Goal: Information Seeking & Learning: Learn about a topic

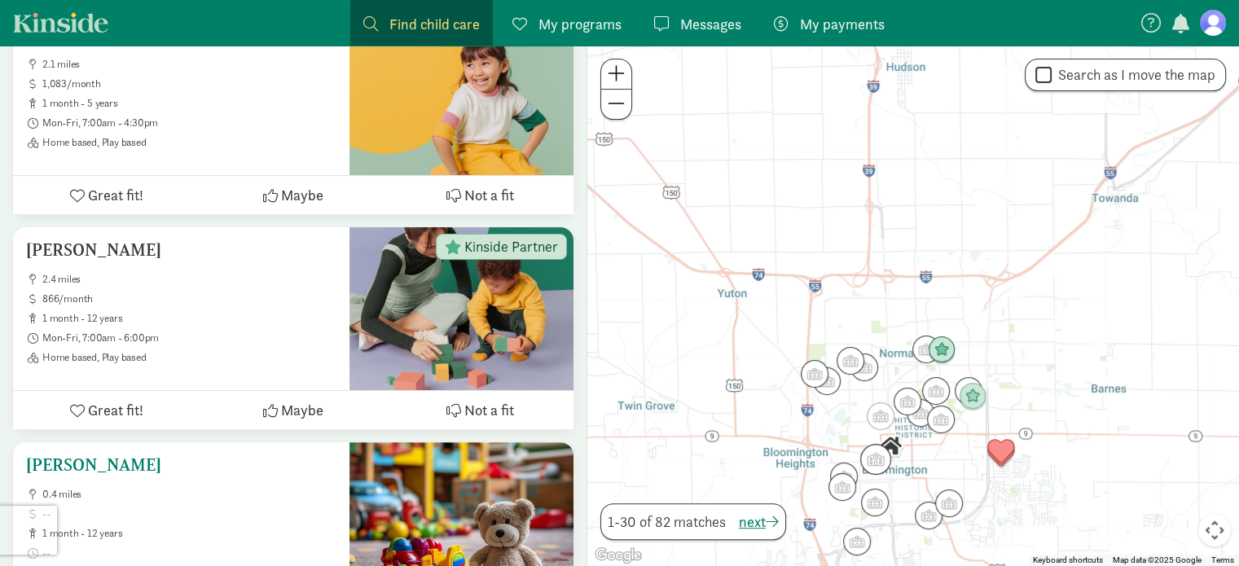
scroll to position [407, 0]
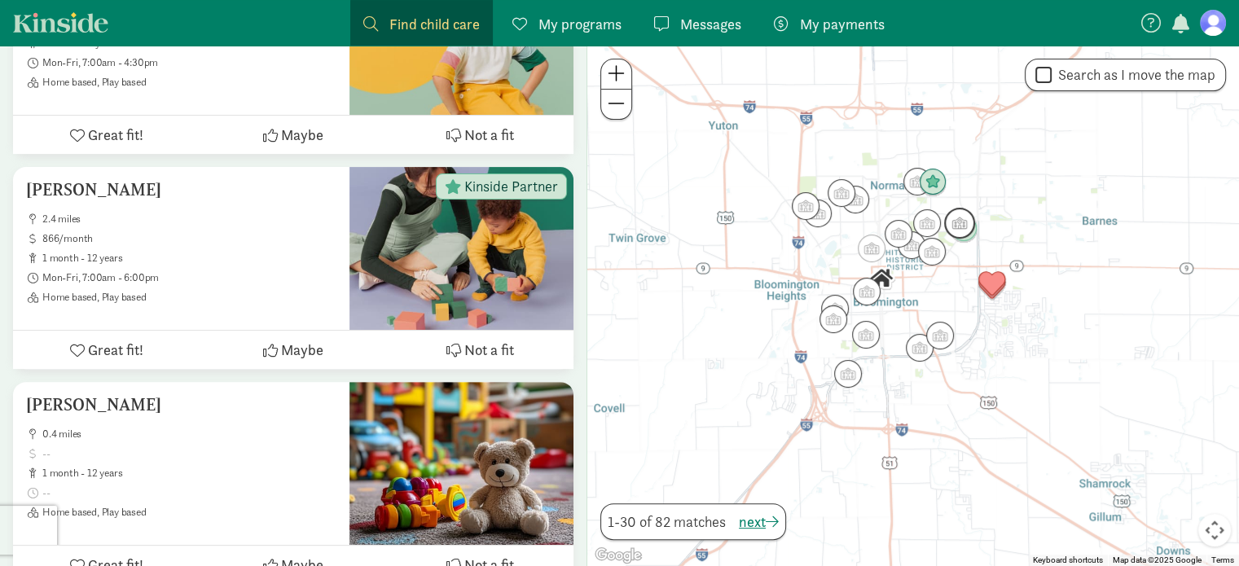
drag, startPoint x: 989, startPoint y: 372, endPoint x: 980, endPoint y: 202, distance: 170.5
click at [980, 202] on img "Click to see details" at bounding box center [960, 223] width 44 height 44
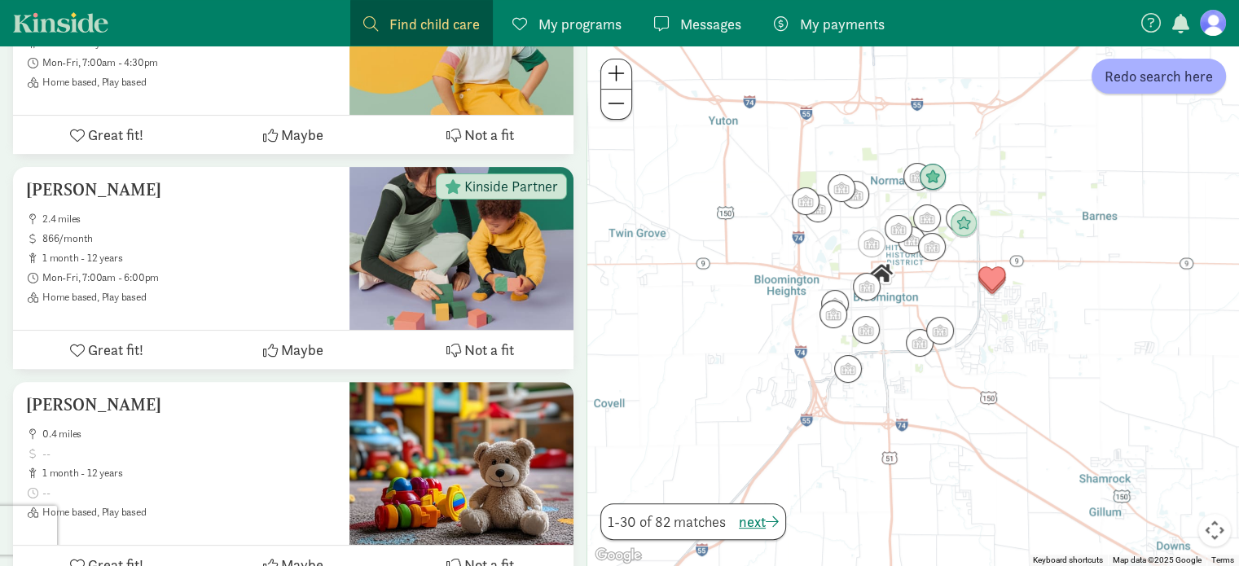
click at [618, 76] on span at bounding box center [616, 74] width 17 height 20
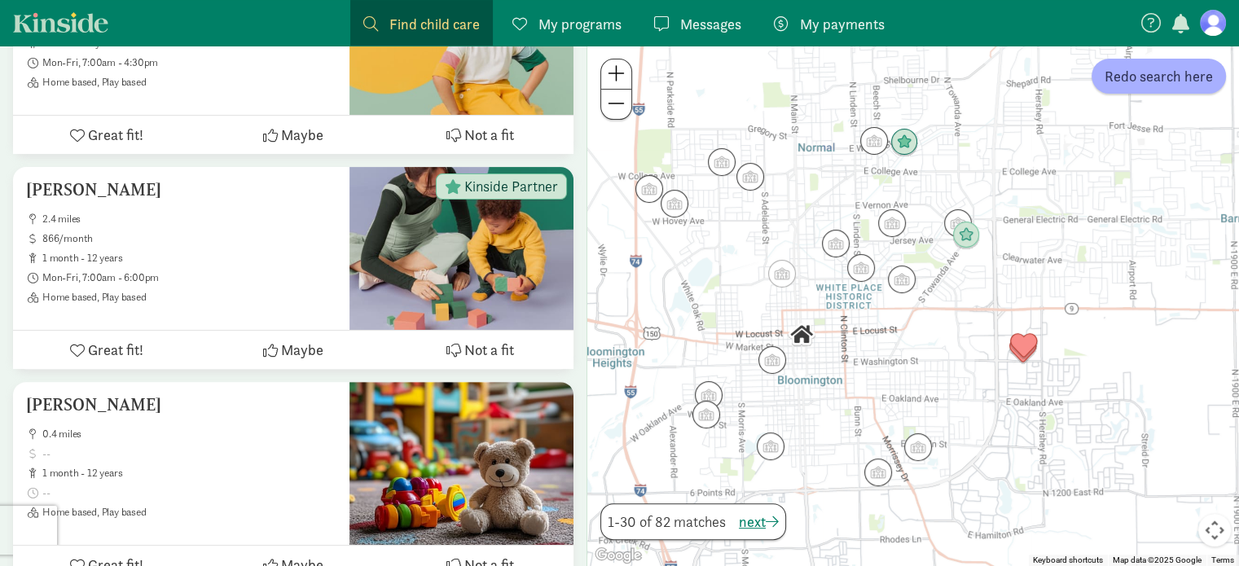
drag, startPoint x: 1001, startPoint y: 235, endPoint x: 935, endPoint y: 323, distance: 109.5
click at [952, 332] on div at bounding box center [913, 306] width 652 height 521
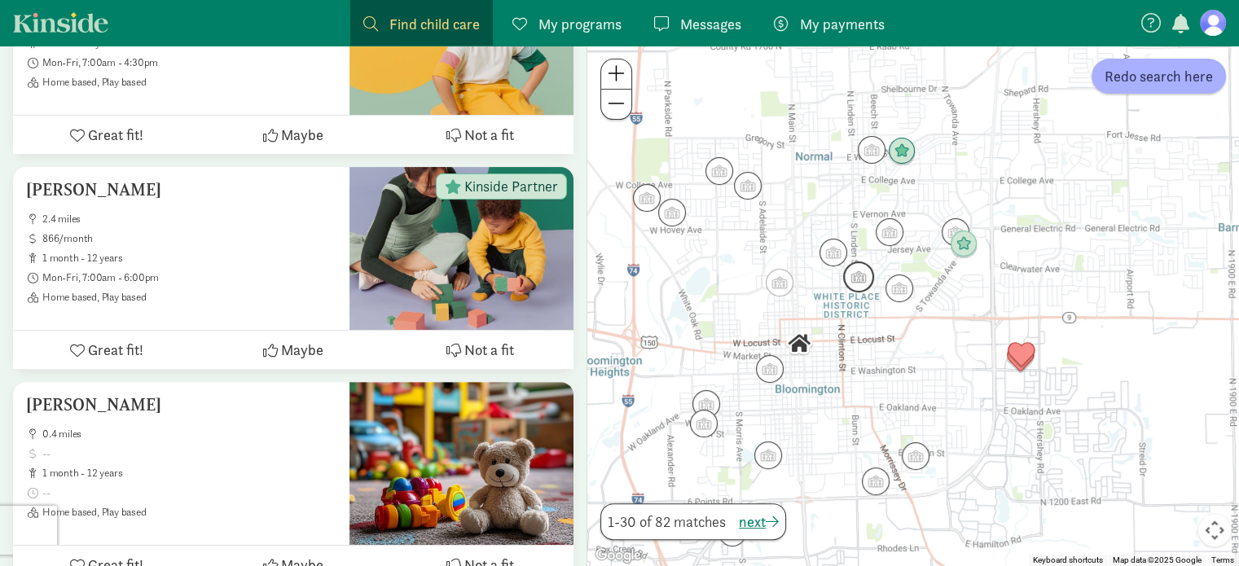
click at [855, 279] on img "Click to see details" at bounding box center [859, 277] width 44 height 44
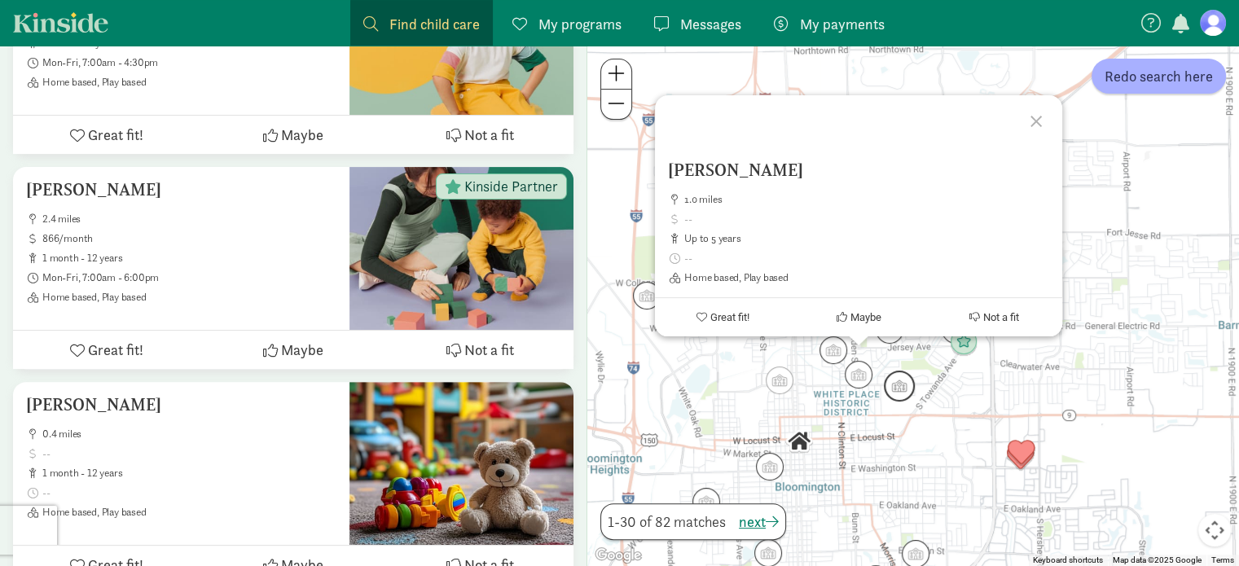
click at [891, 389] on img "Click to see details" at bounding box center [899, 386] width 44 height 44
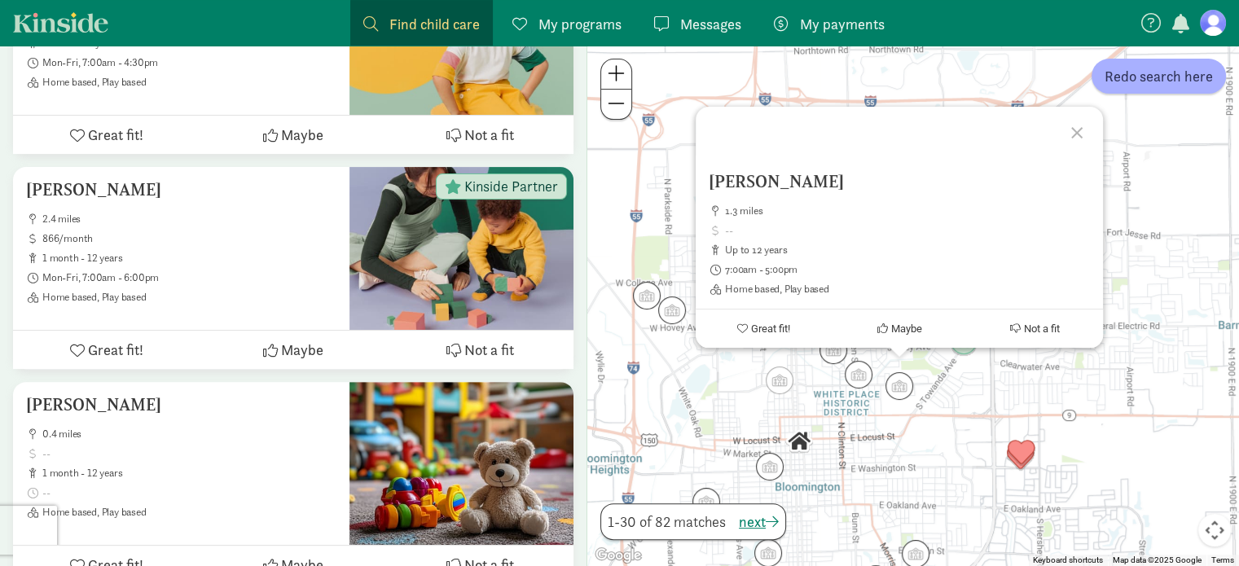
click at [991, 428] on div "To navigate, press the arrow keys. [PERSON_NAME] 1.3 miles up to 12 years 7:00a…" at bounding box center [913, 306] width 652 height 521
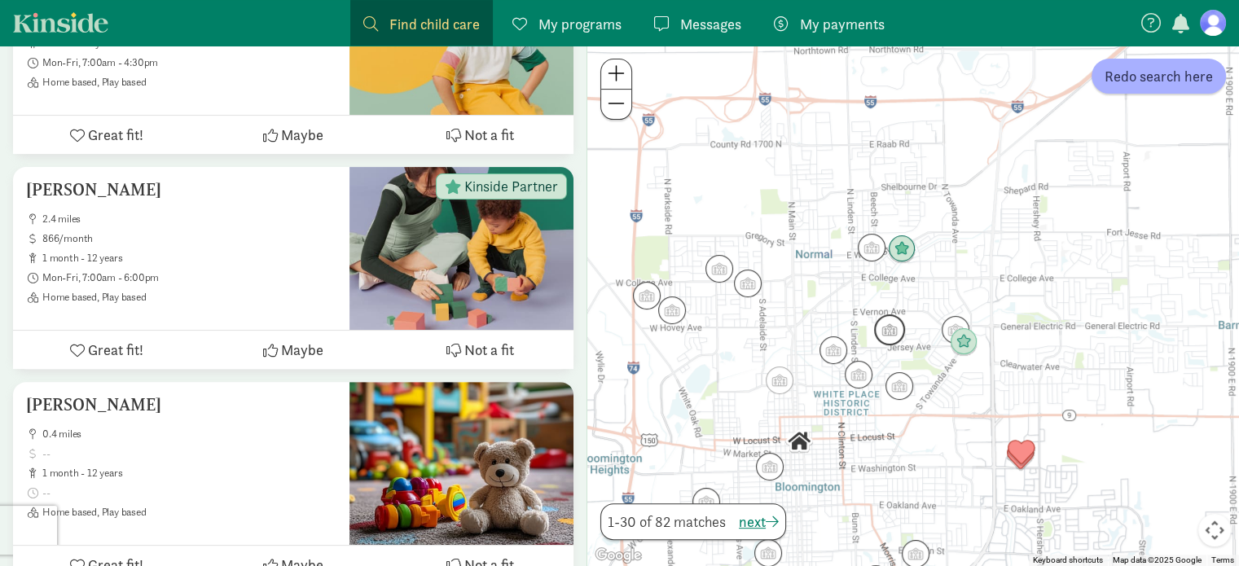
click at [888, 328] on img "Click to see details" at bounding box center [890, 330] width 44 height 44
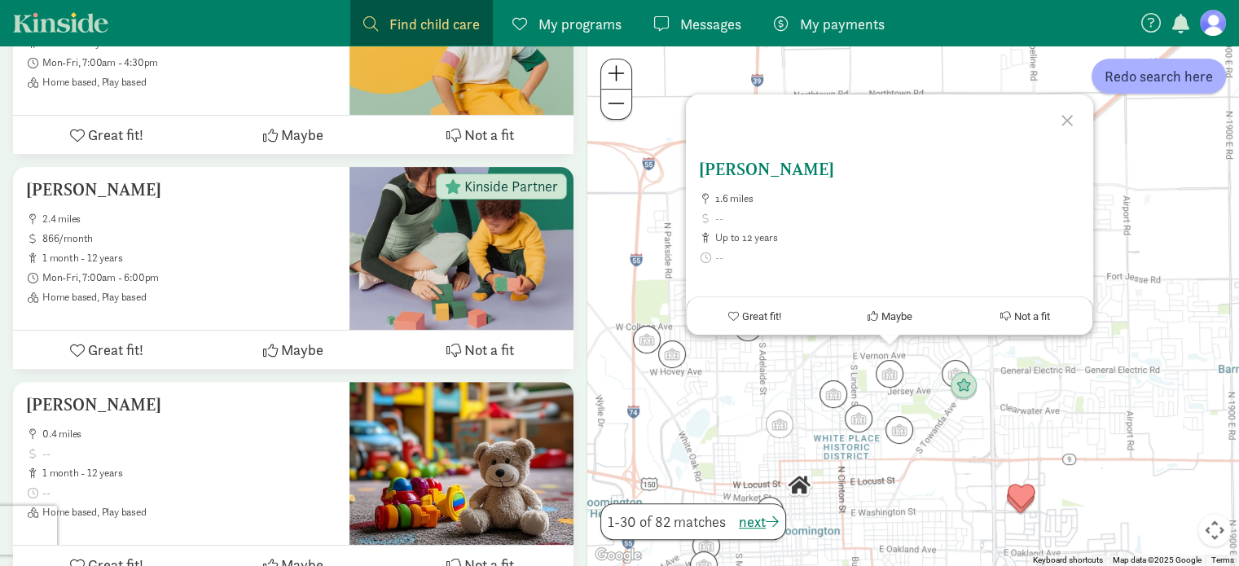
click at [805, 165] on h5 "[PERSON_NAME]" at bounding box center [889, 170] width 381 height 20
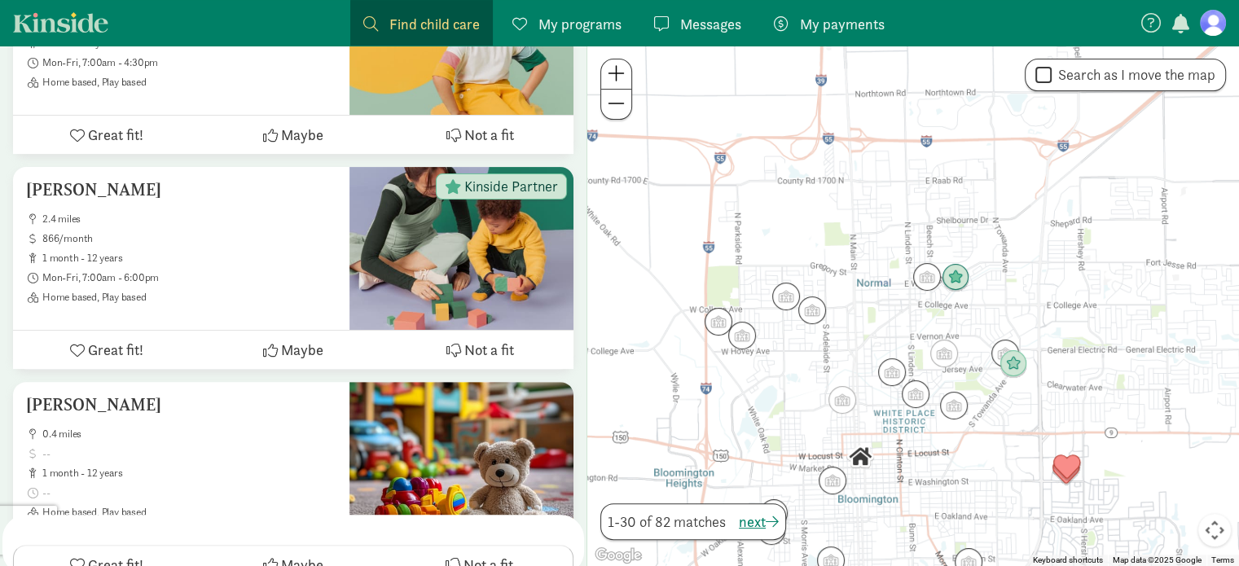
scroll to position [192, 0]
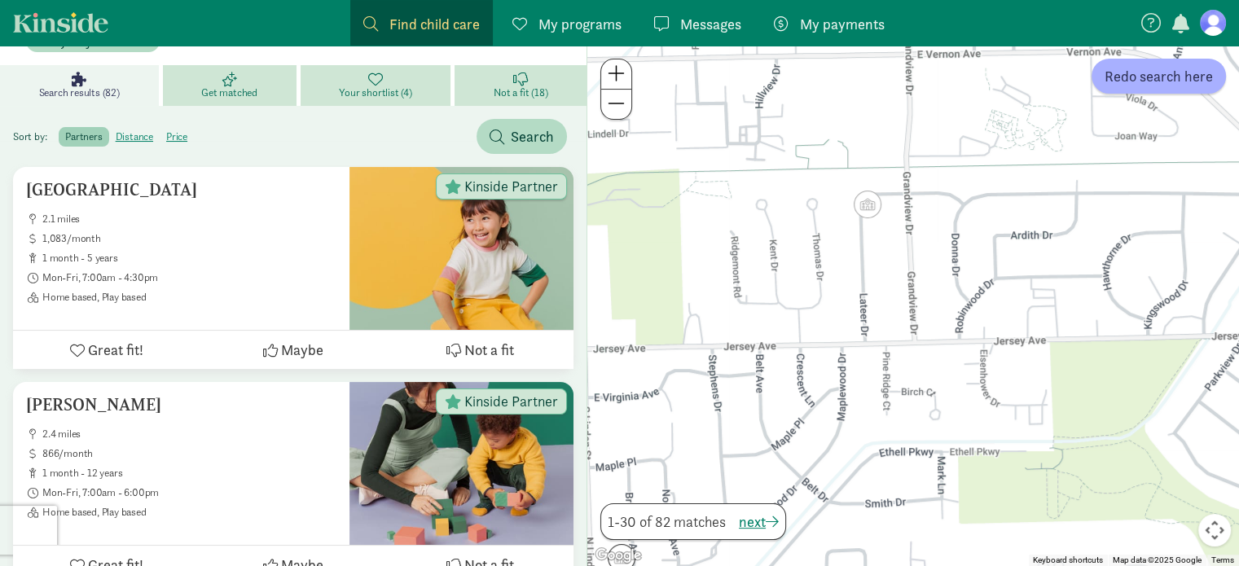
drag, startPoint x: 1071, startPoint y: 160, endPoint x: 883, endPoint y: 350, distance: 267.3
click at [883, 350] on div at bounding box center [913, 306] width 652 height 521
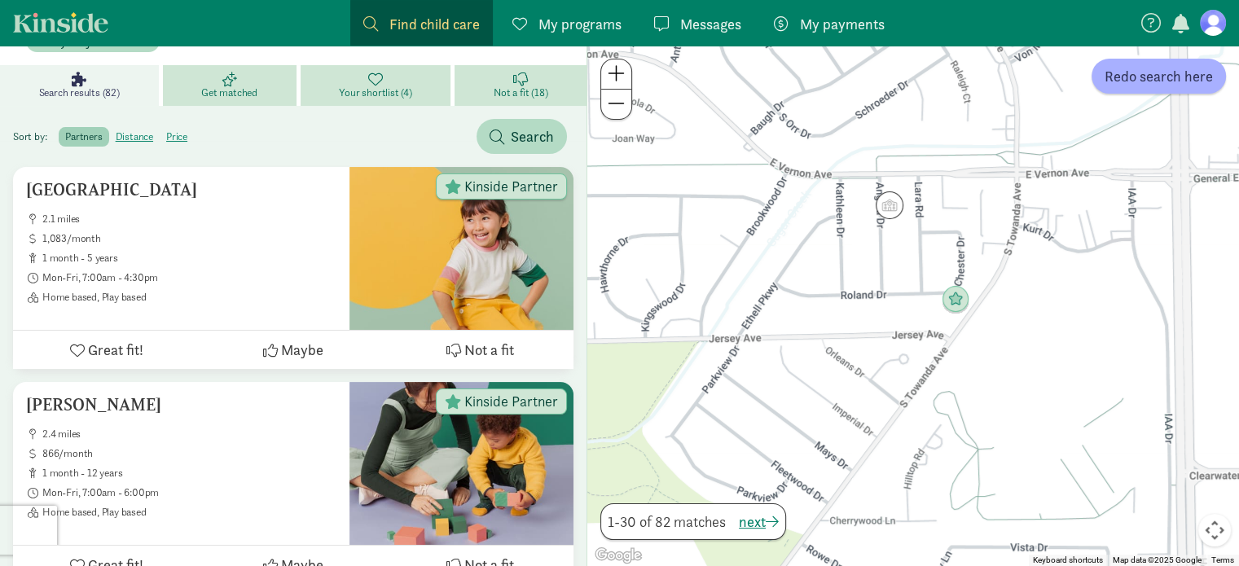
drag, startPoint x: 1103, startPoint y: 354, endPoint x: 596, endPoint y: 355, distance: 506.8
click at [598, 357] on div at bounding box center [913, 306] width 652 height 521
click at [948, 306] on img "Click to see details" at bounding box center [954, 299] width 44 height 44
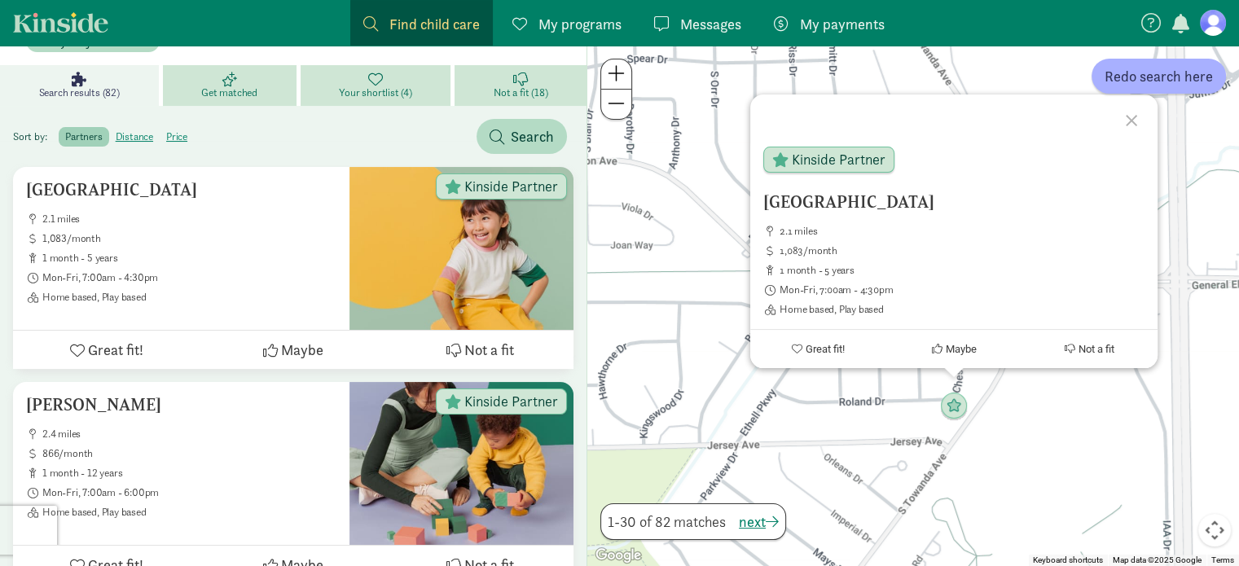
click at [1052, 435] on div "College Hills Day School 2.1 miles 1,083/month 1 month - 5 years Mon-Fri, 7:00a…" at bounding box center [913, 306] width 652 height 521
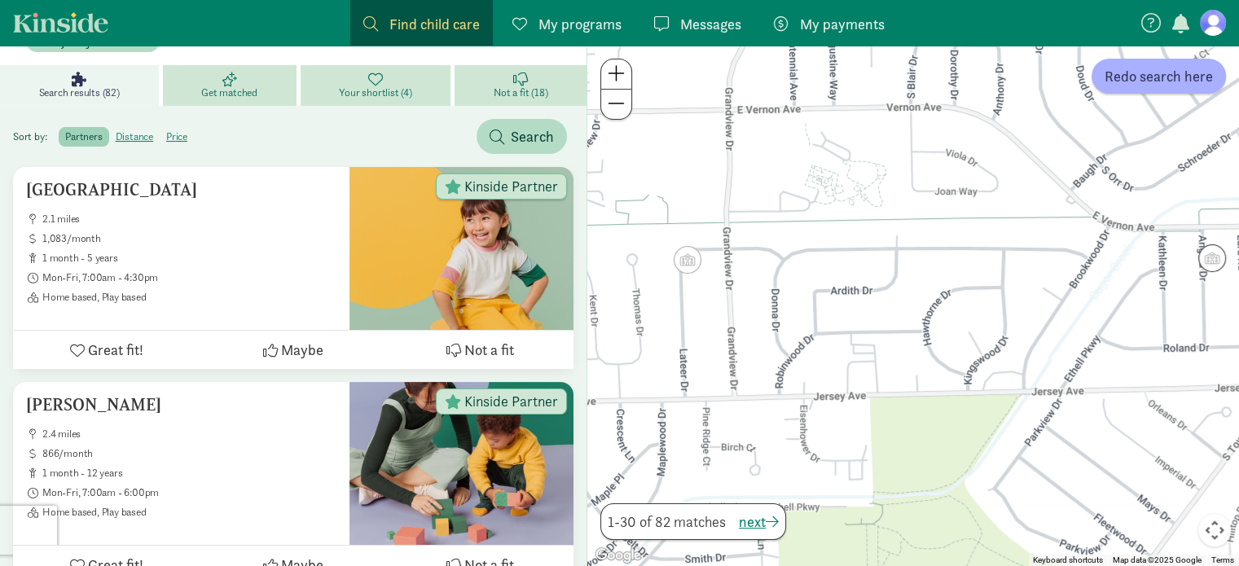
drag, startPoint x: 732, startPoint y: 449, endPoint x: 1058, endPoint y: 395, distance: 331.1
click at [1058, 395] on div at bounding box center [913, 306] width 652 height 521
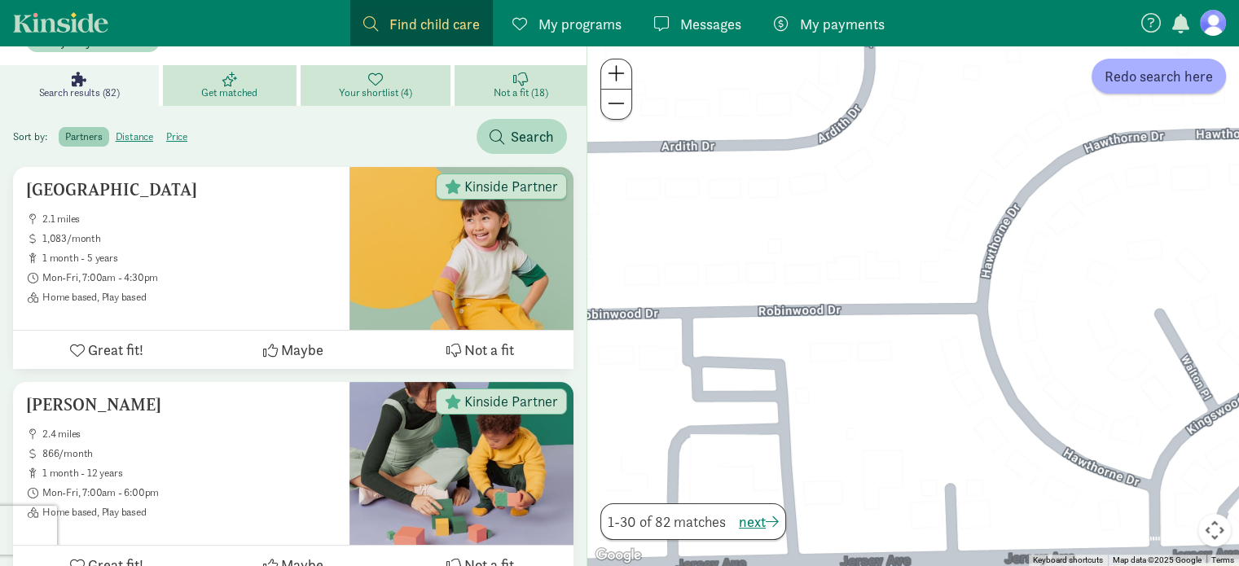
drag, startPoint x: 862, startPoint y: 351, endPoint x: 1251, endPoint y: 356, distance: 388.7
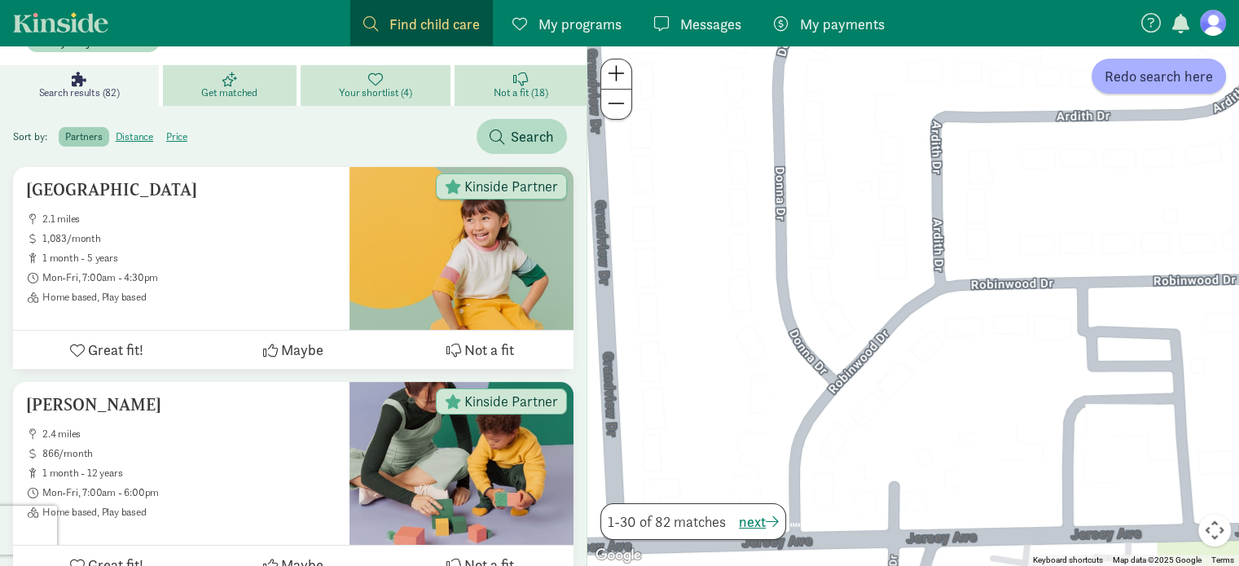
drag, startPoint x: 697, startPoint y: 420, endPoint x: 1024, endPoint y: 394, distance: 327.7
click at [1024, 394] on div at bounding box center [913, 306] width 652 height 521
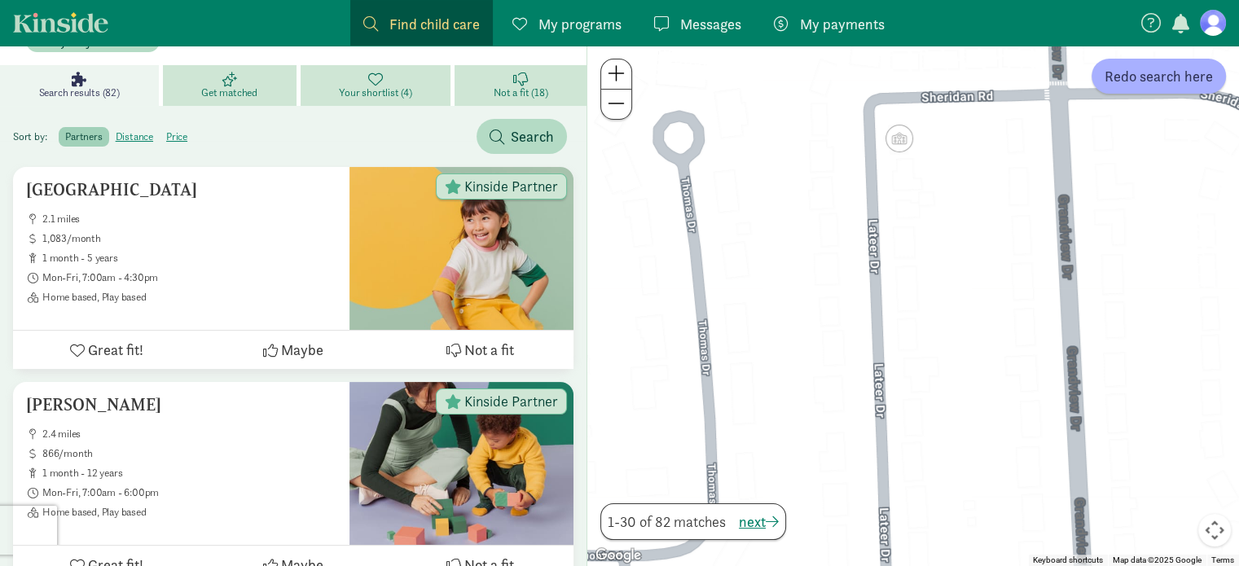
drag, startPoint x: 777, startPoint y: 372, endPoint x: 1229, endPoint y: 486, distance: 465.6
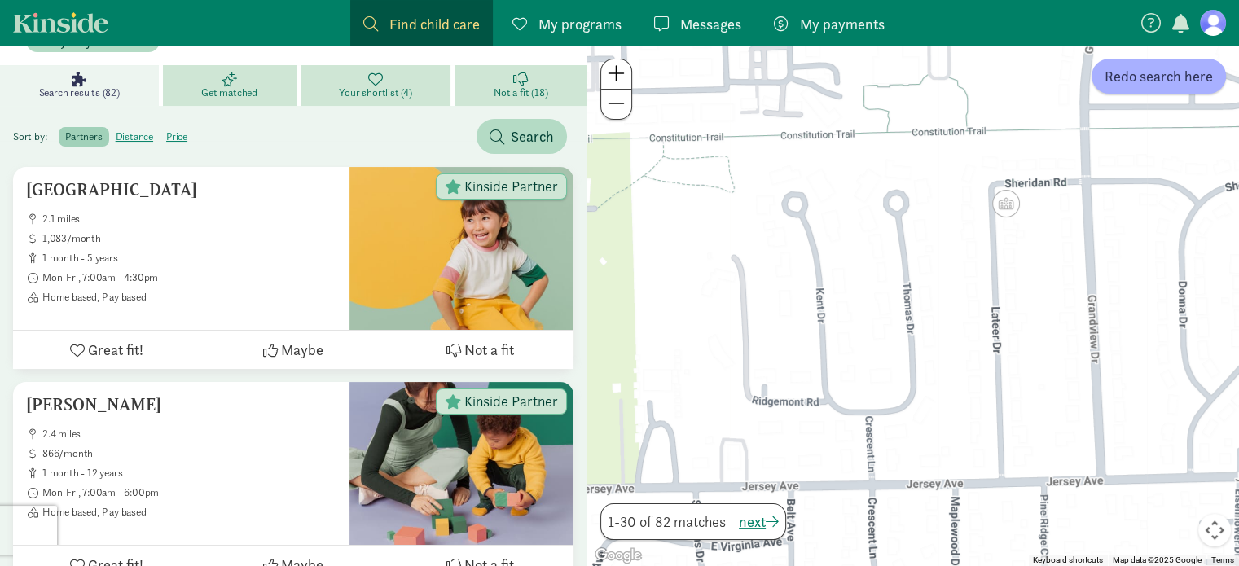
drag, startPoint x: 1144, startPoint y: 420, endPoint x: 913, endPoint y: 386, distance: 233.8
click at [913, 386] on div at bounding box center [913, 306] width 652 height 521
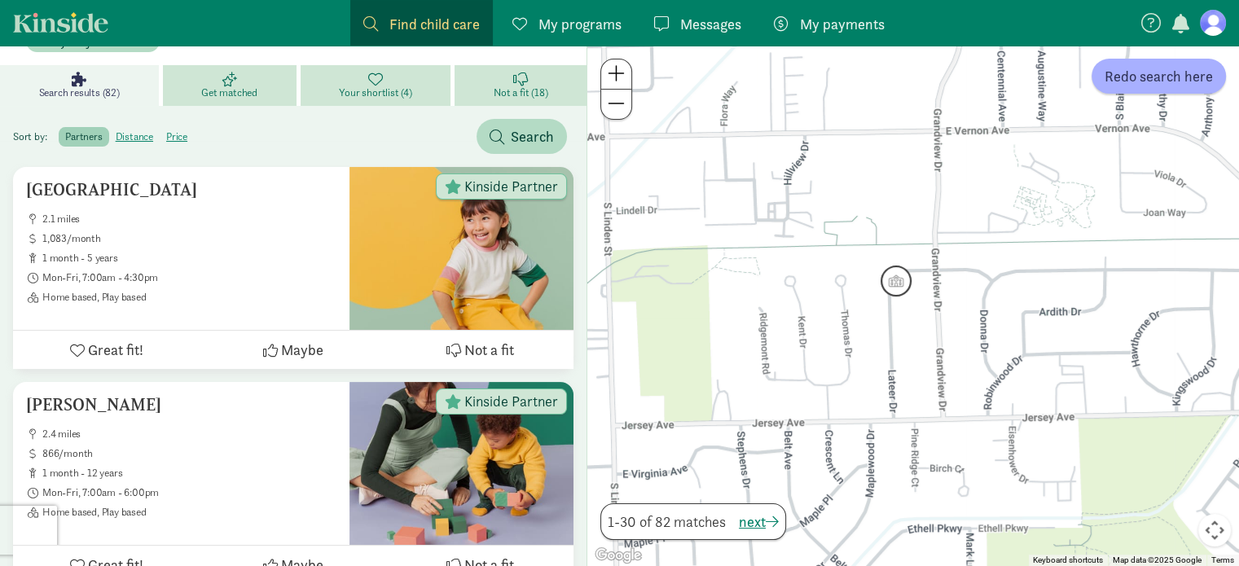
click at [892, 275] on img "Click to see details" at bounding box center [896, 281] width 44 height 44
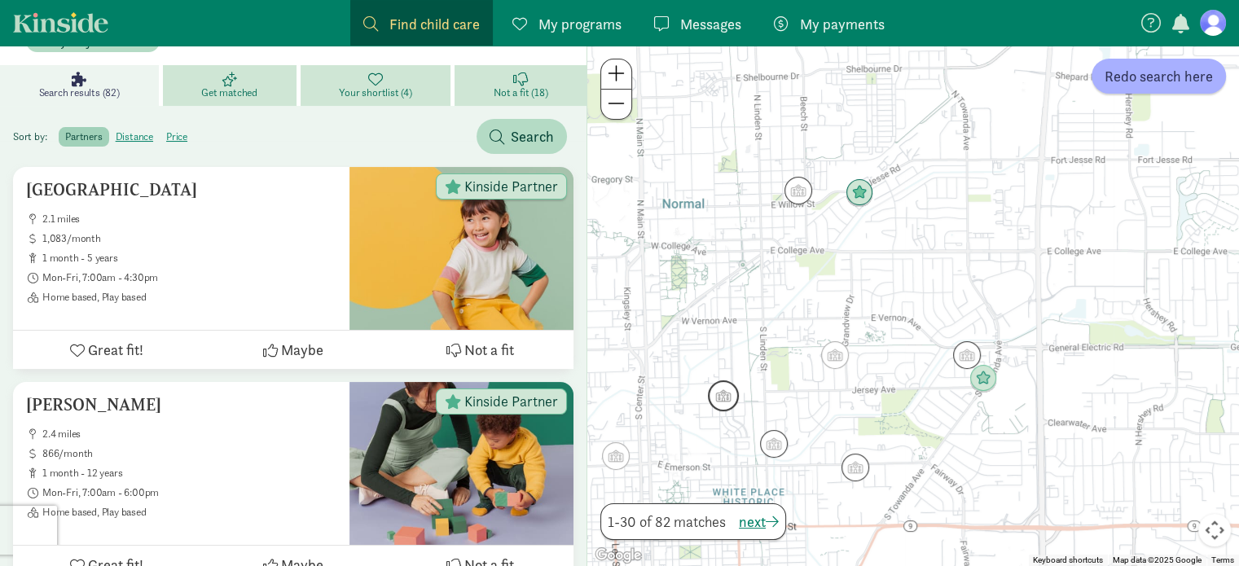
click at [725, 394] on img "Click to see details" at bounding box center [724, 396] width 44 height 44
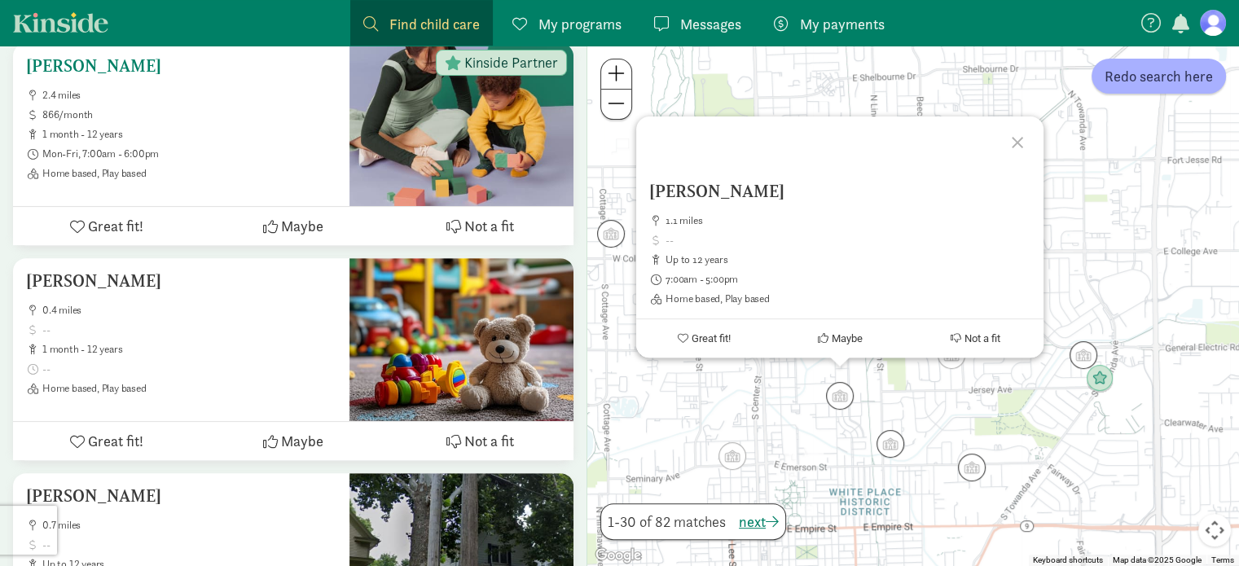
scroll to position [681, 0]
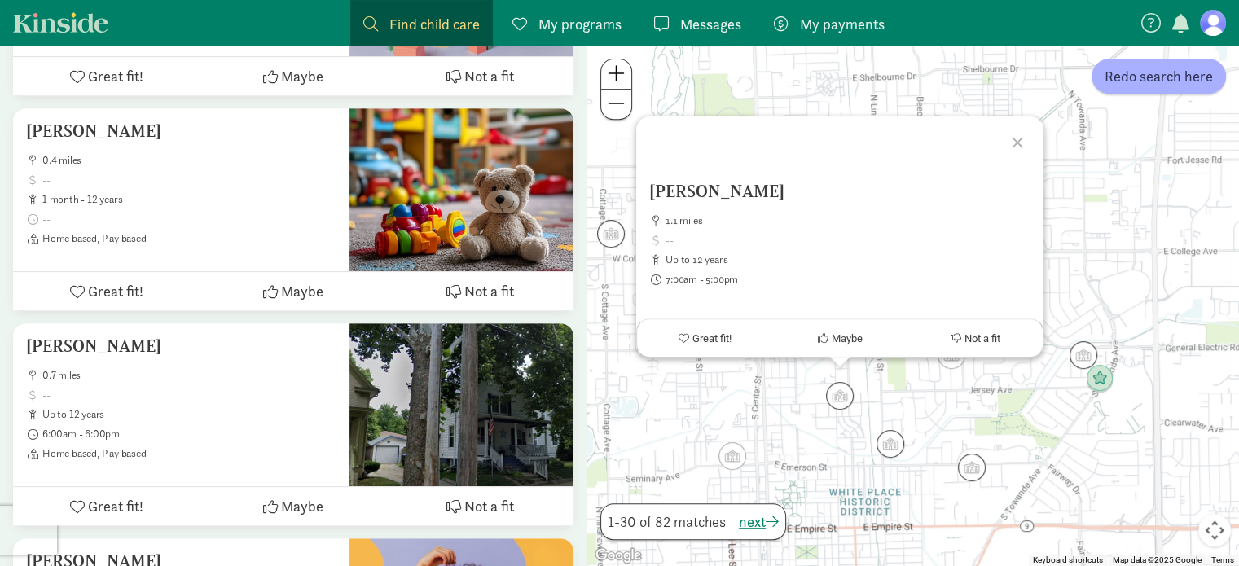
click at [790, 397] on div "Susan D McCullough 1.1 miles up to 12 years 7:00am - 5:00pm Home based, Play ba…" at bounding box center [913, 306] width 652 height 521
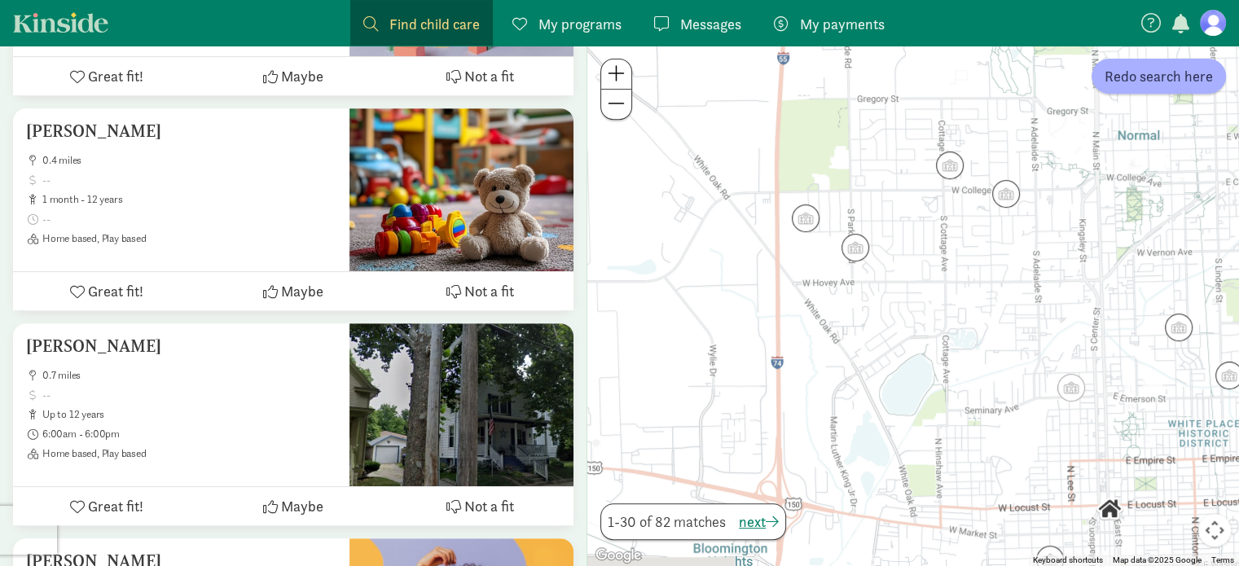
drag, startPoint x: 750, startPoint y: 420, endPoint x: 1092, endPoint y: 352, distance: 348.2
click at [1092, 352] on div at bounding box center [913, 306] width 652 height 521
click at [1017, 197] on img "Click to see details" at bounding box center [1006, 194] width 44 height 44
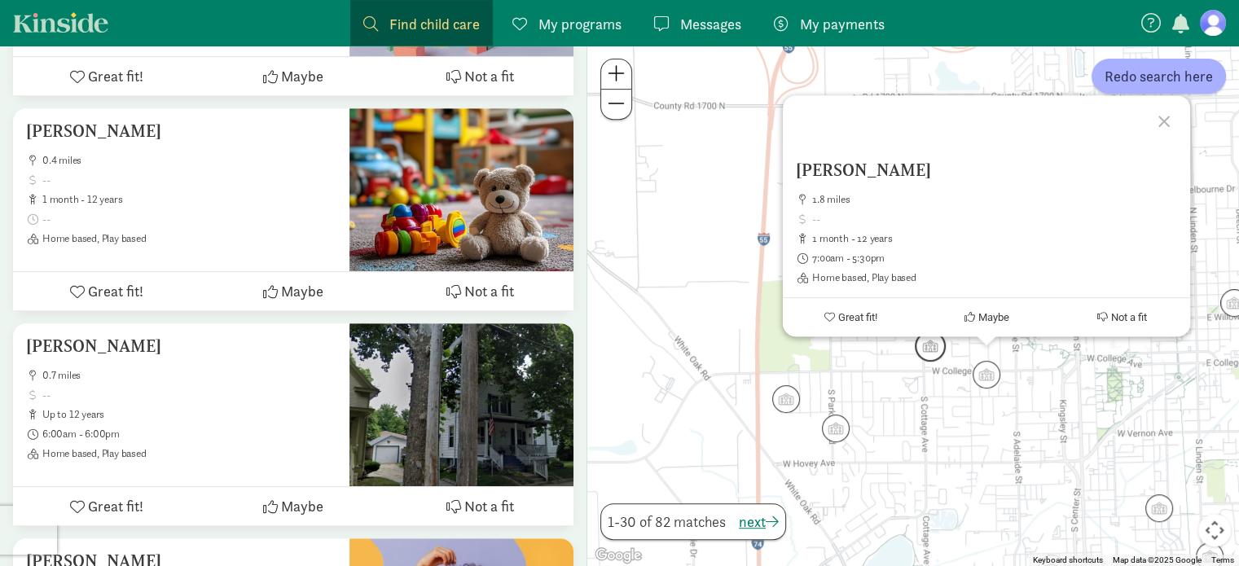
click at [918, 346] on img "Click to see details" at bounding box center [930, 346] width 44 height 44
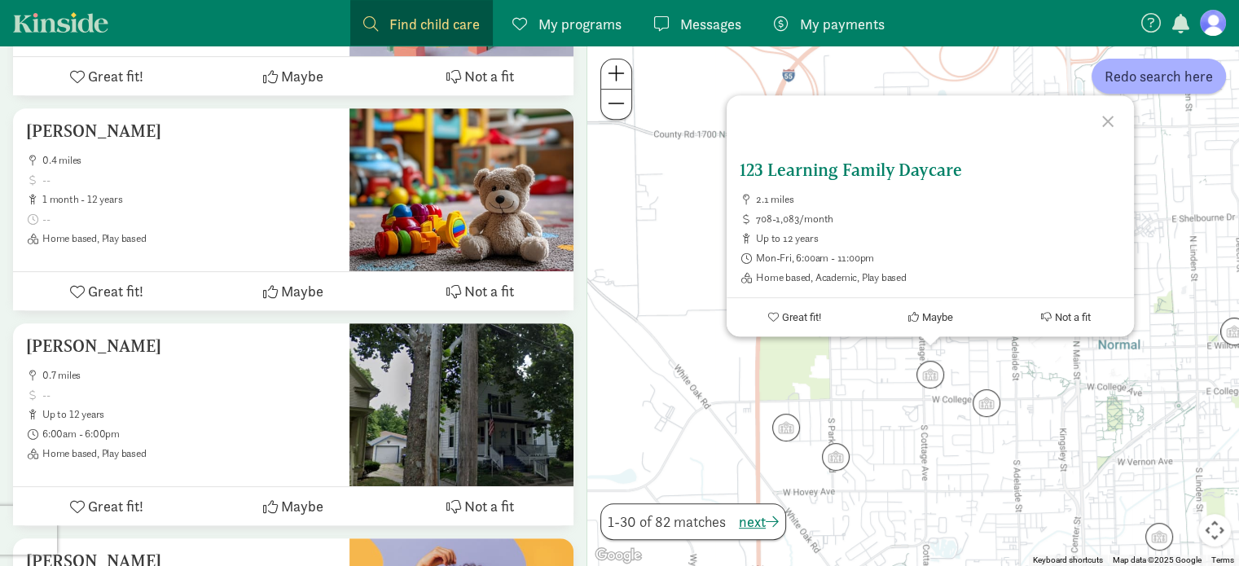
click at [803, 168] on h5 "123 Learning Family Daycare" at bounding box center [930, 171] width 381 height 20
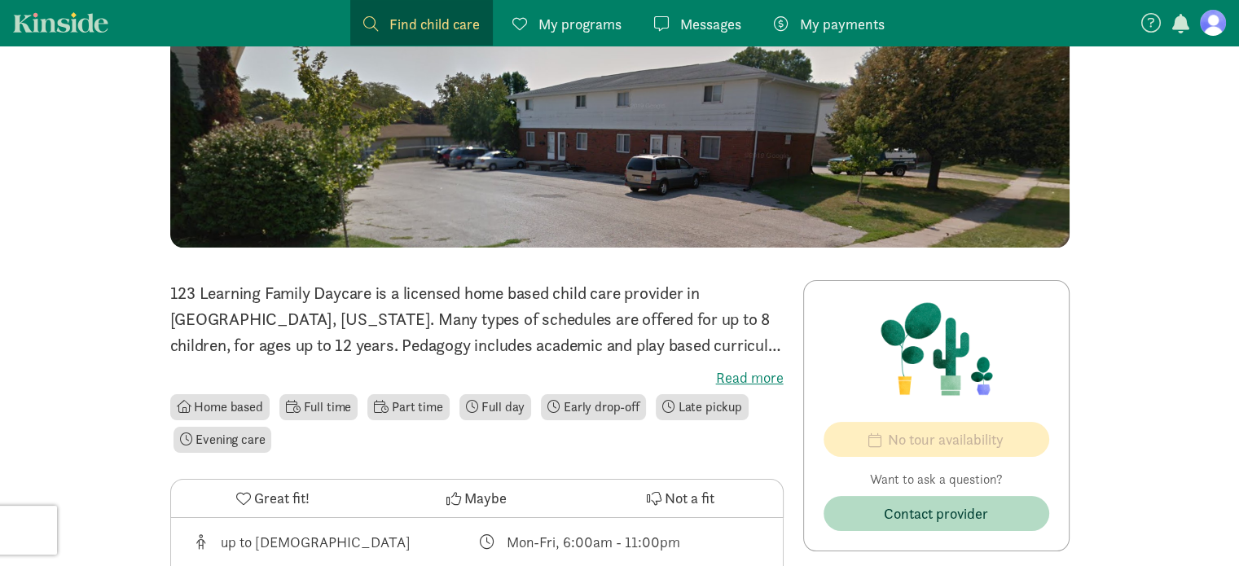
scroll to position [163, 0]
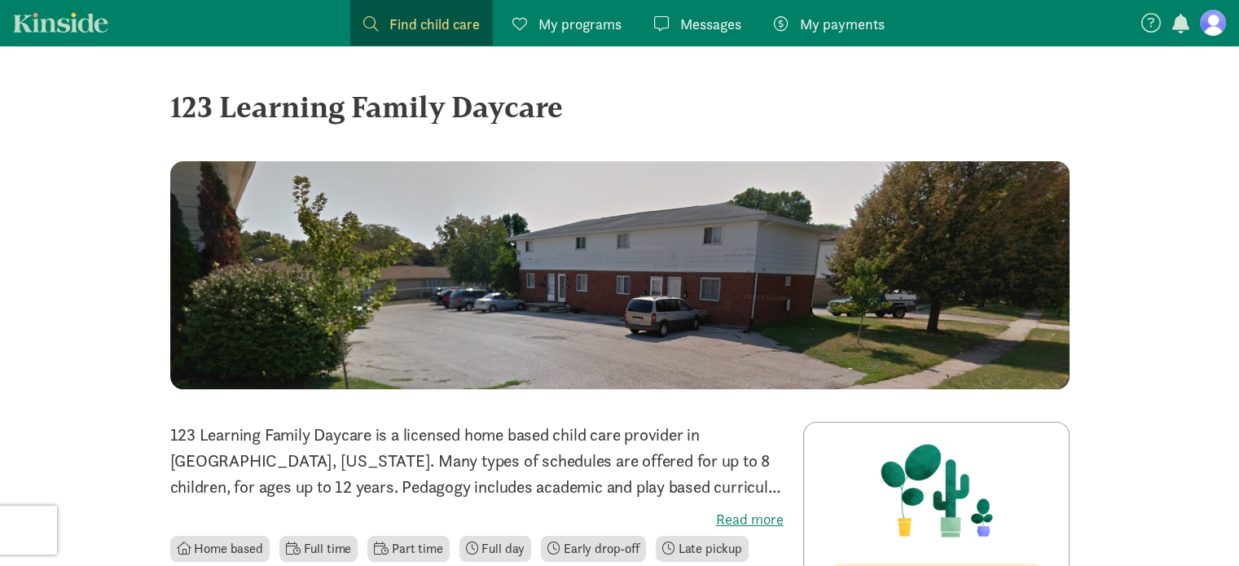
click at [98, 24] on link "Kinside" at bounding box center [60, 22] width 95 height 20
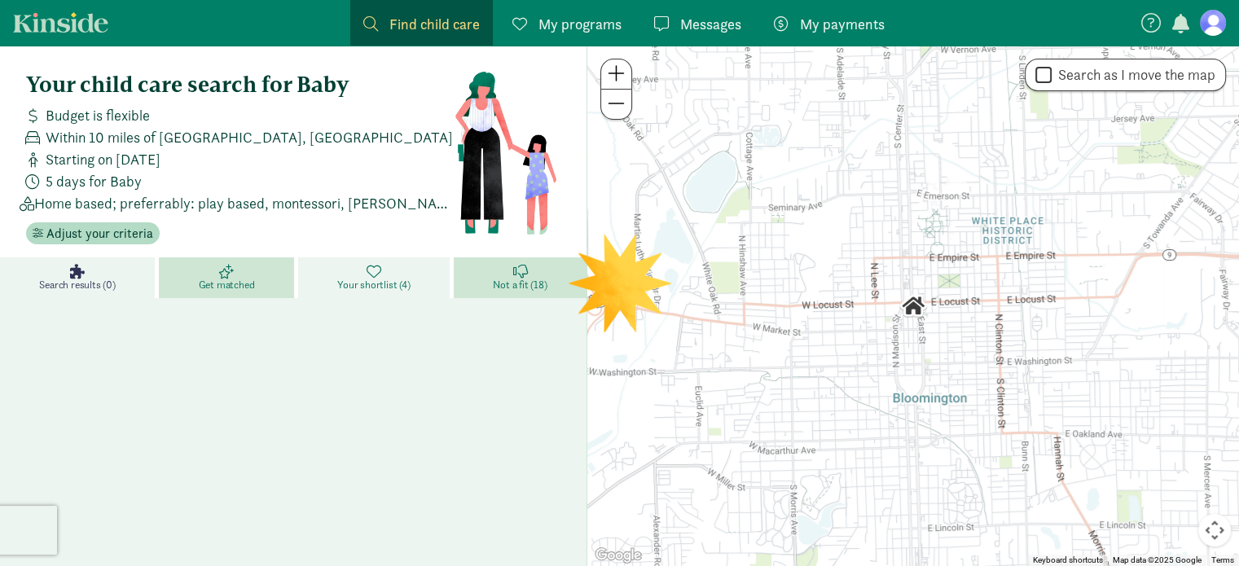
click at [364, 275] on link "Your shortlist (4)" at bounding box center [376, 277] width 156 height 41
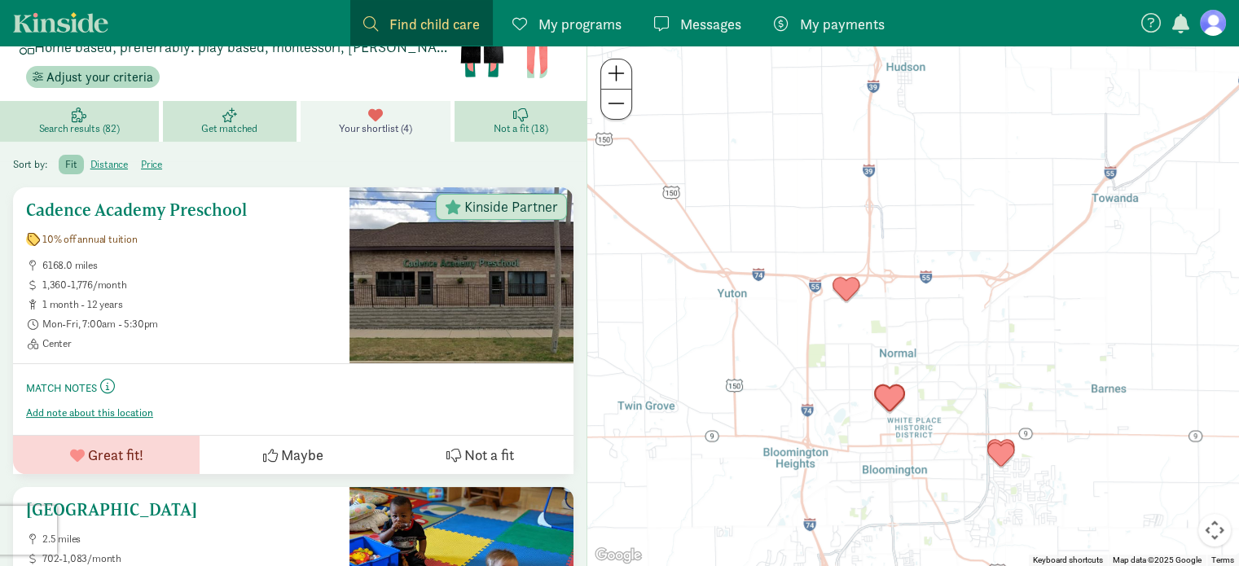
scroll to position [128, 0]
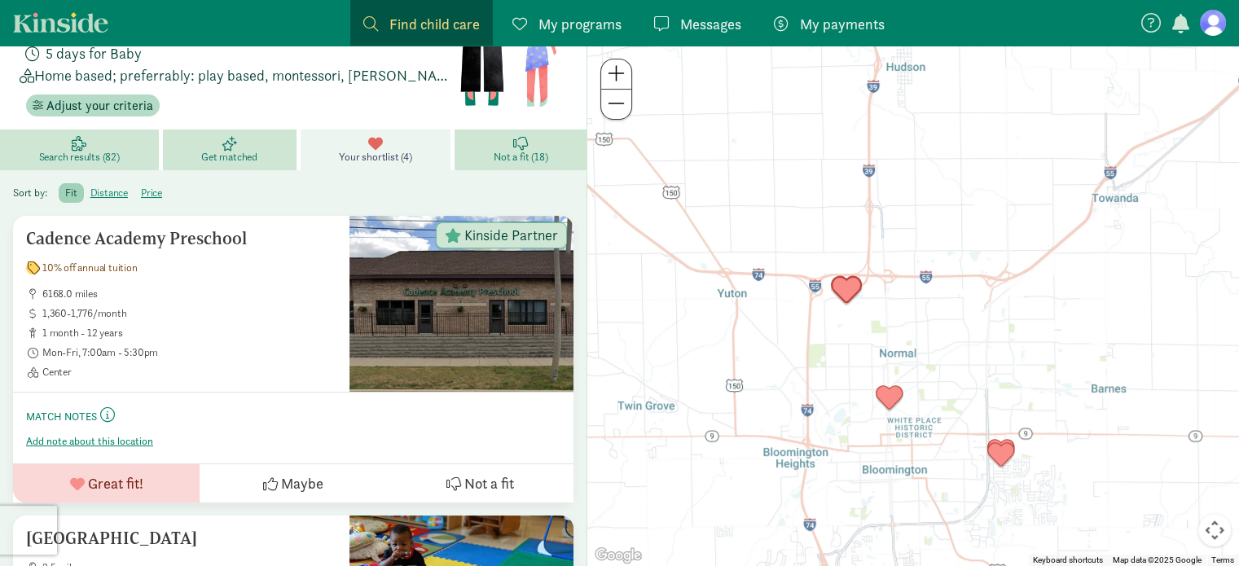
click at [845, 292] on img "Click to see details" at bounding box center [847, 290] width 44 height 44
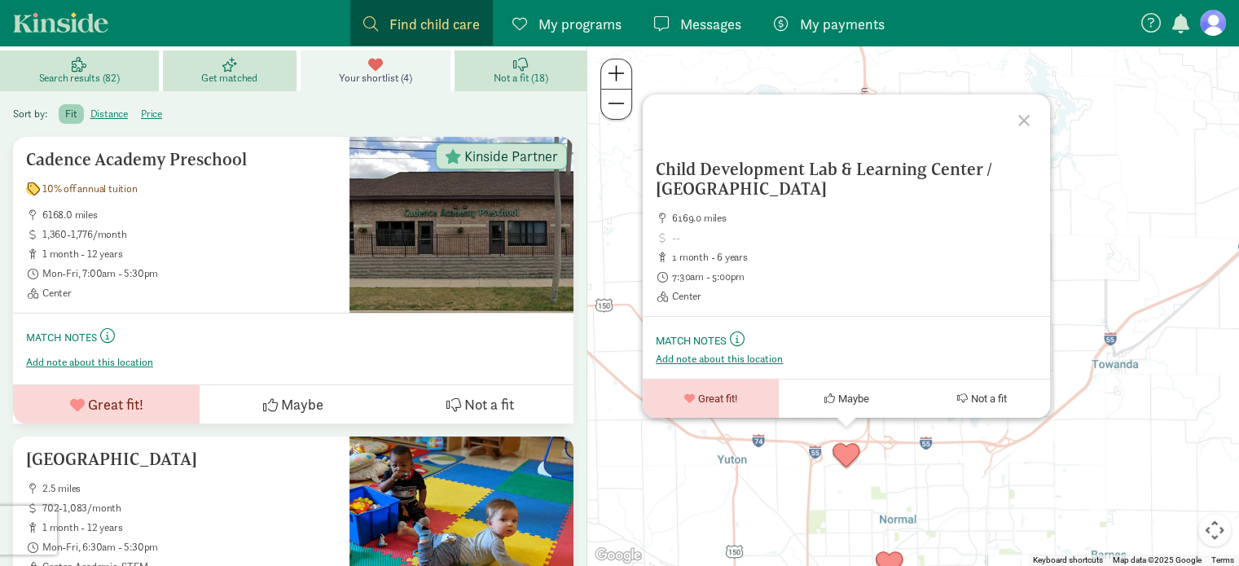
scroll to position [291, 0]
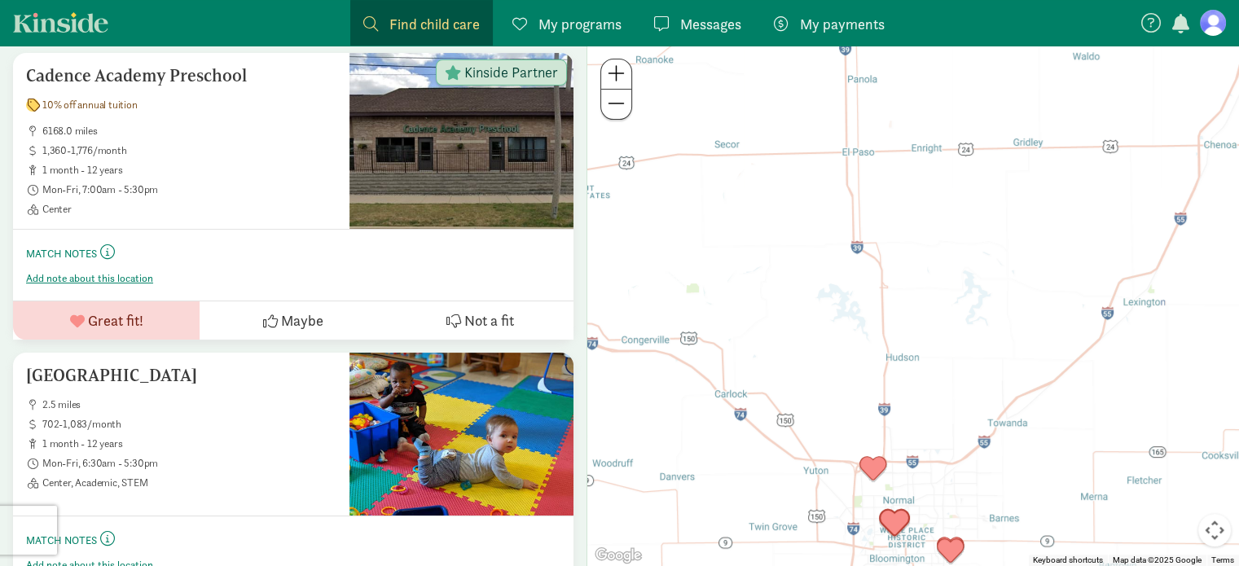
click at [896, 523] on img "Click to see details" at bounding box center [895, 523] width 44 height 44
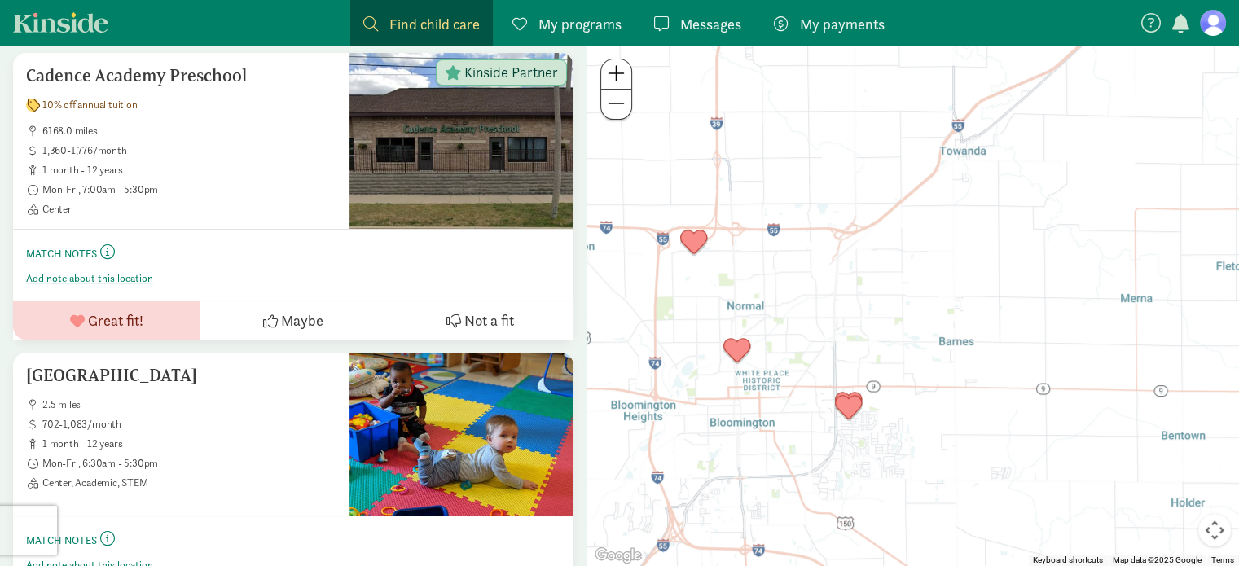
drag, startPoint x: 850, startPoint y: 479, endPoint x: 829, endPoint y: 314, distance: 165.9
click at [860, 309] on div at bounding box center [913, 306] width 652 height 521
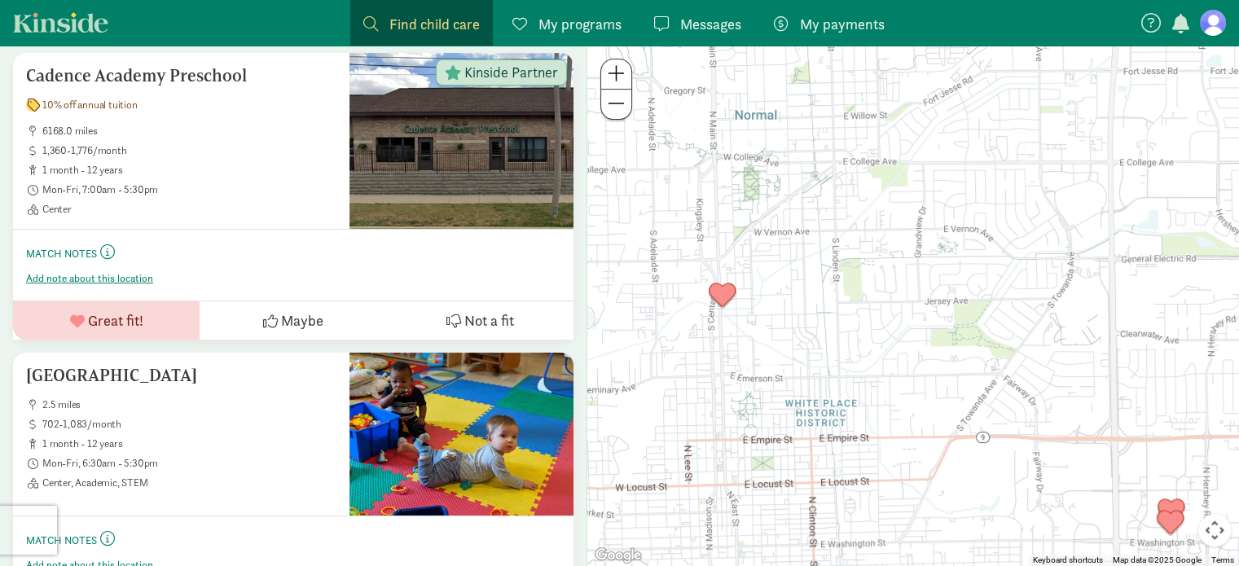
drag, startPoint x: 701, startPoint y: 372, endPoint x: 746, endPoint y: 332, distance: 60.6
click at [746, 332] on div at bounding box center [913, 306] width 652 height 521
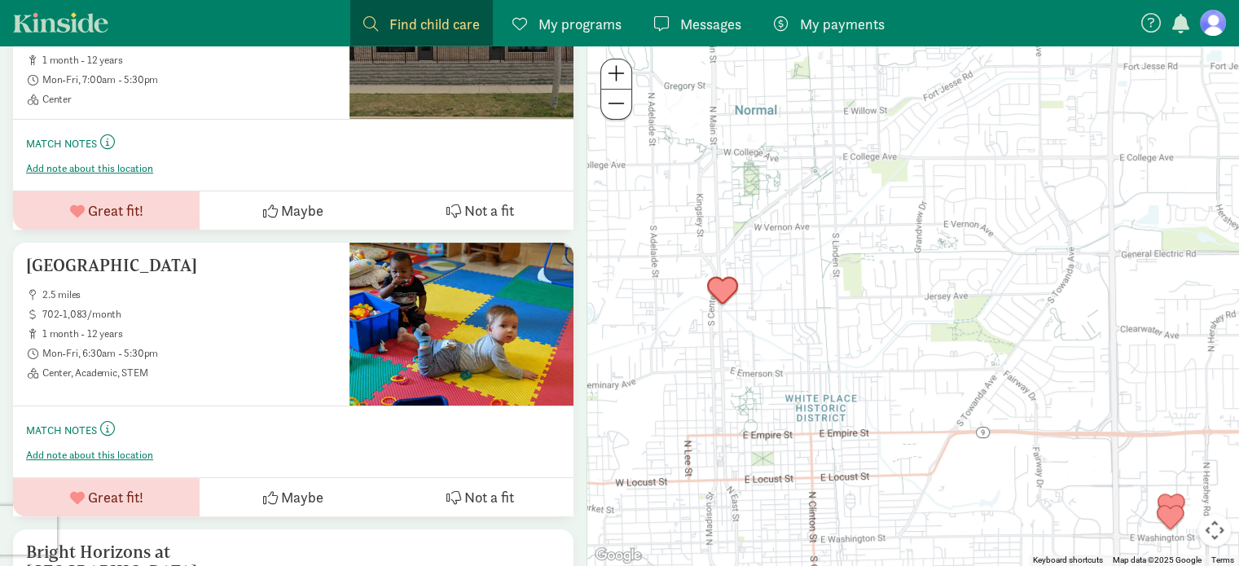
scroll to position [372, 0]
